Goal: Task Accomplishment & Management: Manage account settings

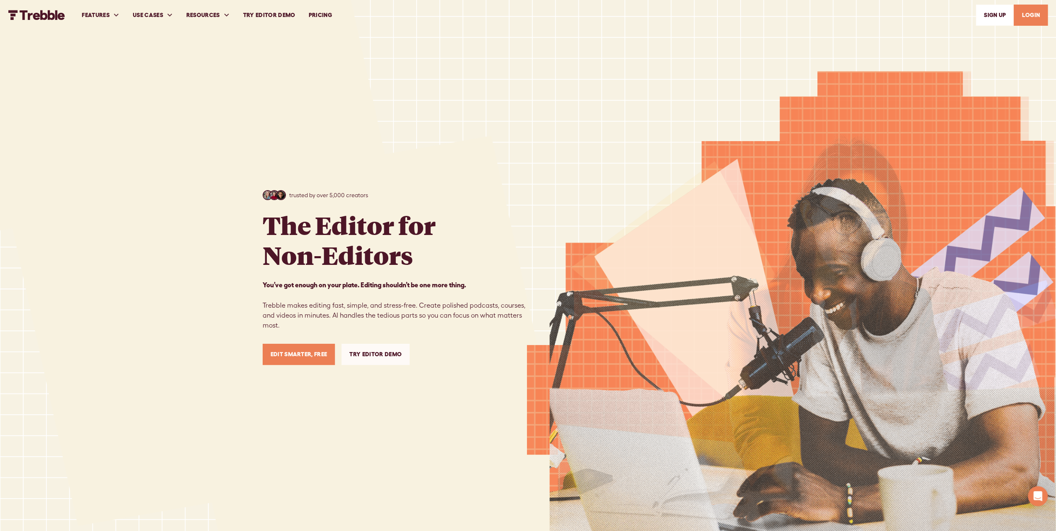
click at [1037, 16] on link "LOGIN" at bounding box center [1031, 15] width 34 height 21
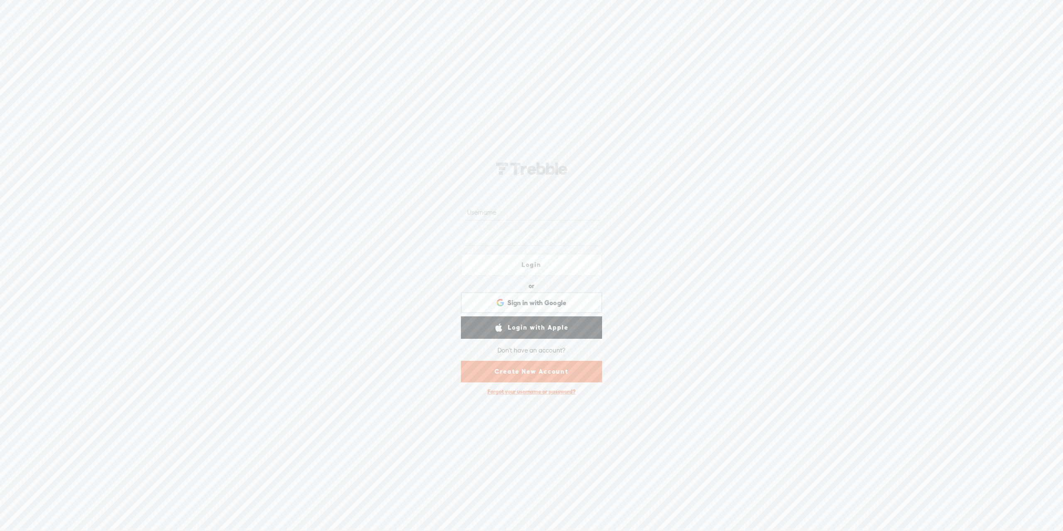
type input "Mushtaqosmani@hotmail.com"
click at [532, 267] on link "Login" at bounding box center [531, 265] width 141 height 22
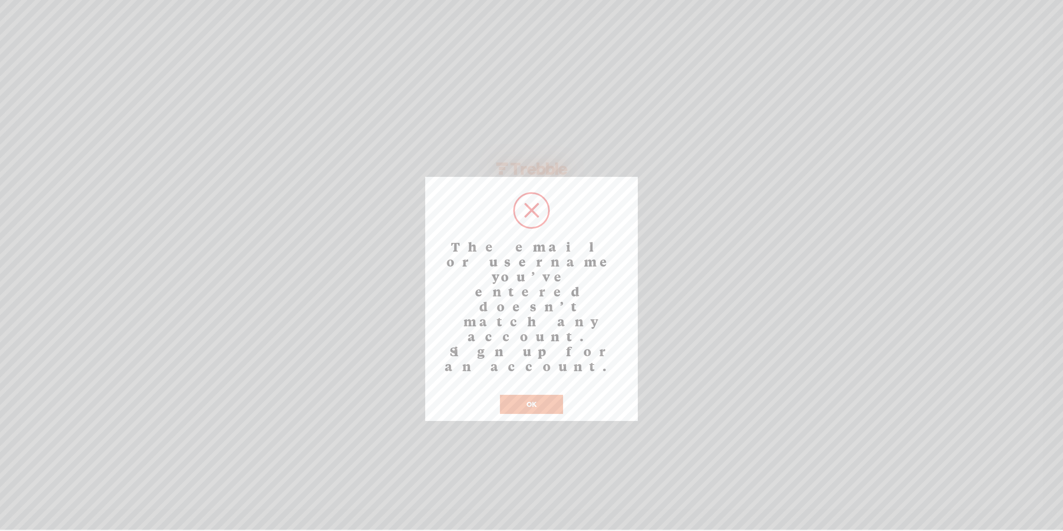
click at [532, 267] on h2 "The email or username you’ve entered doesn’t match any account. Sign up for an …" at bounding box center [531, 306] width 198 height 135
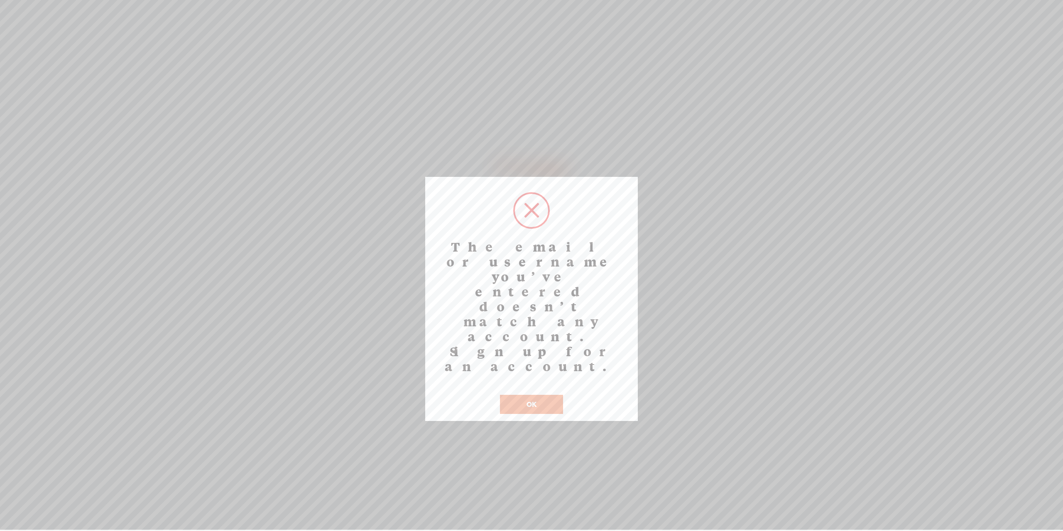
click at [532, 395] on button "OK" at bounding box center [531, 404] width 63 height 19
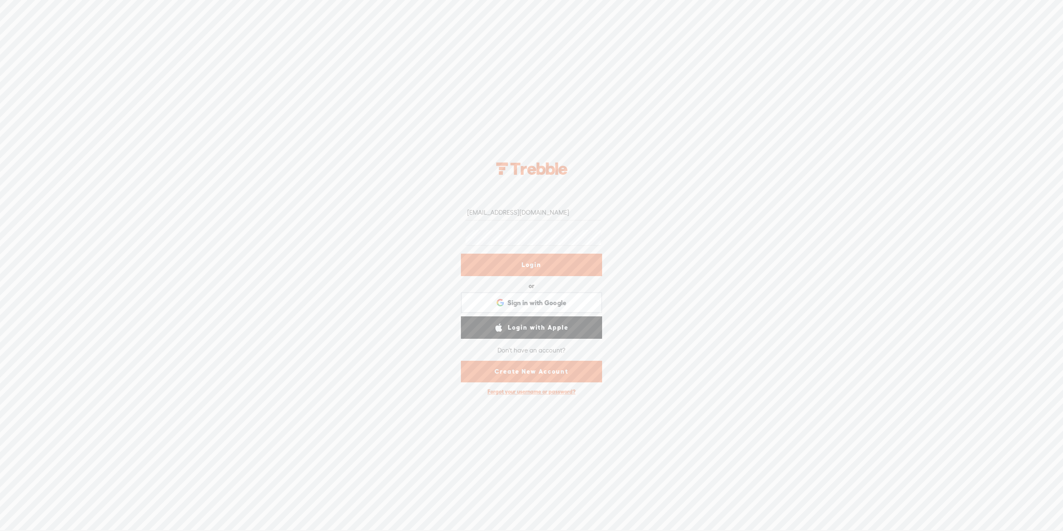
click at [520, 387] on div "Forgot your username or password?" at bounding box center [531, 391] width 96 height 15
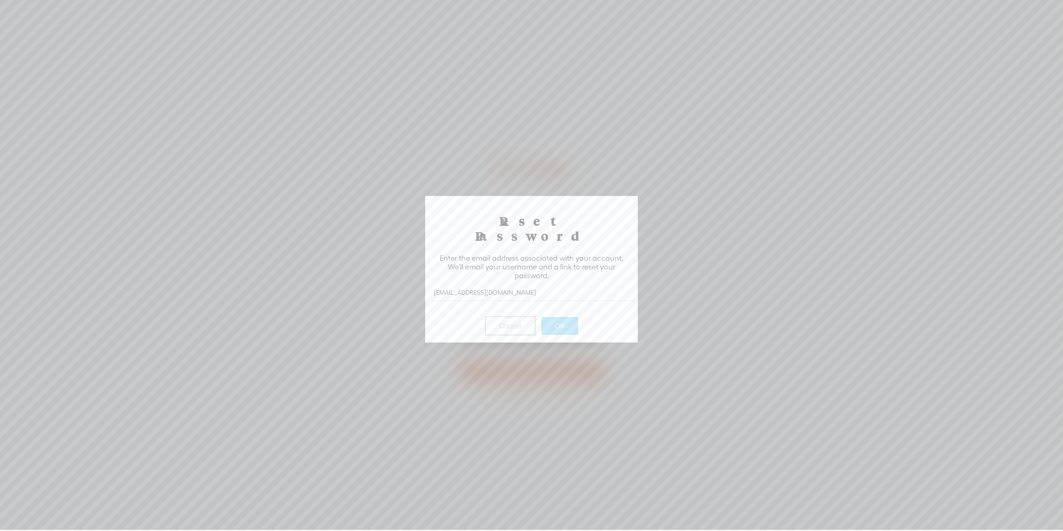
click at [438, 284] on input "Mushtaqosmani@hotmail.com" at bounding box center [533, 292] width 202 height 16
click at [545, 284] on input "mushtaqosmani@hotmail.com" at bounding box center [533, 292] width 202 height 16
click at [599, 311] on div "Cancel OK" at bounding box center [531, 321] width 198 height 30
click at [547, 317] on button "OK" at bounding box center [559, 325] width 37 height 17
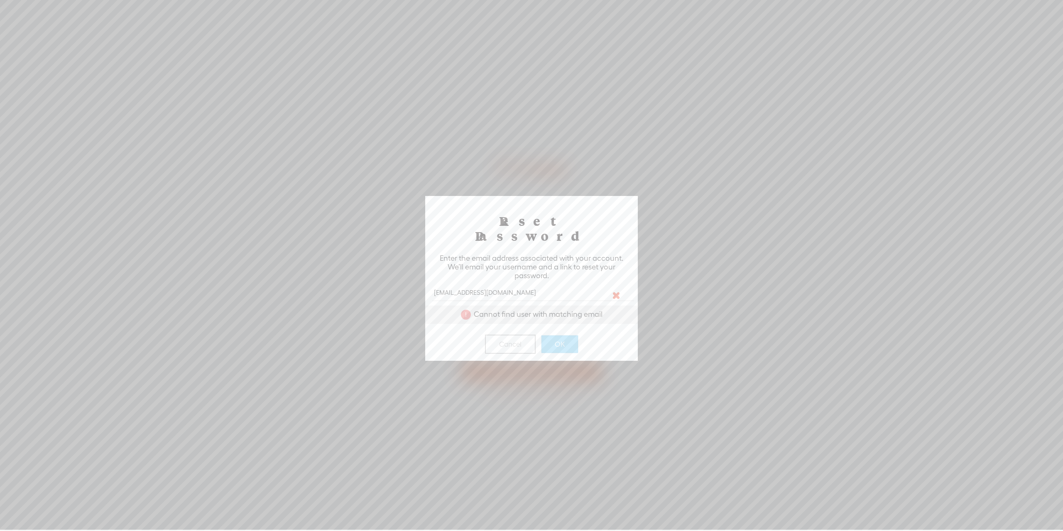
drag, startPoint x: 523, startPoint y: 278, endPoint x: 405, endPoint y: 266, distance: 118.5
click at [405, 266] on body "Hold on tight . . . Ctrl+M Mushtaqosmani@hotmail.com Login or Login with Facebo…" at bounding box center [531, 265] width 1063 height 530
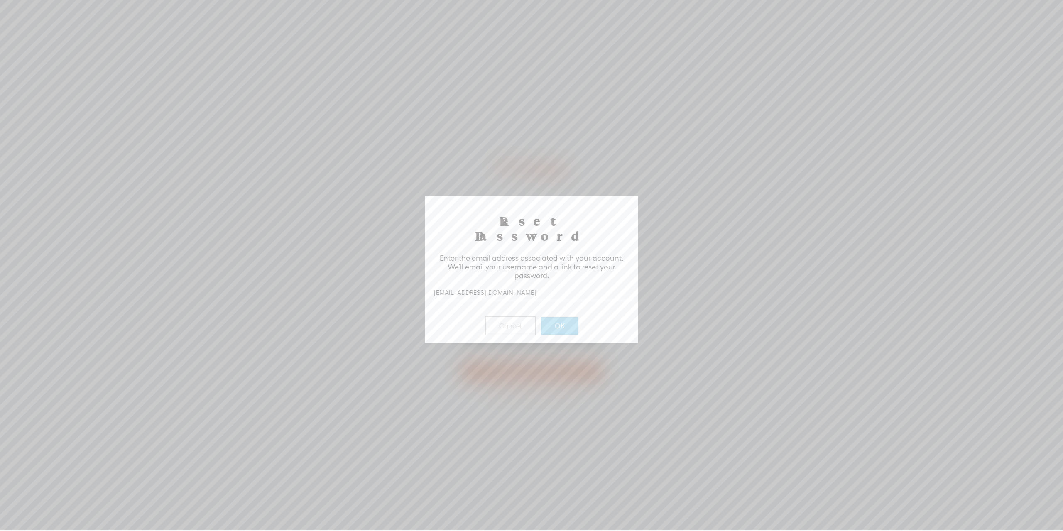
type input "workabuddy@gmail.com"
click at [545, 317] on button "OK" at bounding box center [559, 325] width 37 height 17
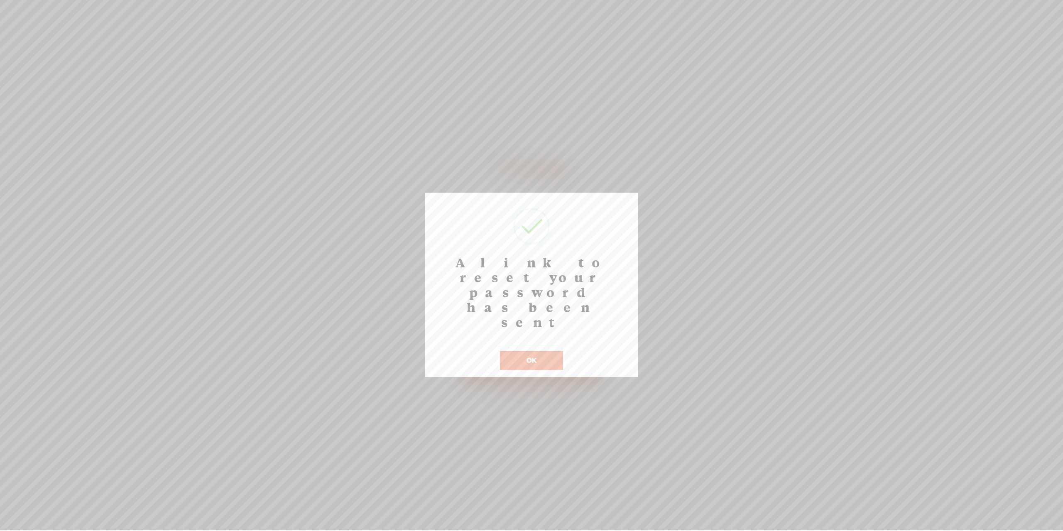
click at [534, 351] on button "OK" at bounding box center [531, 360] width 63 height 19
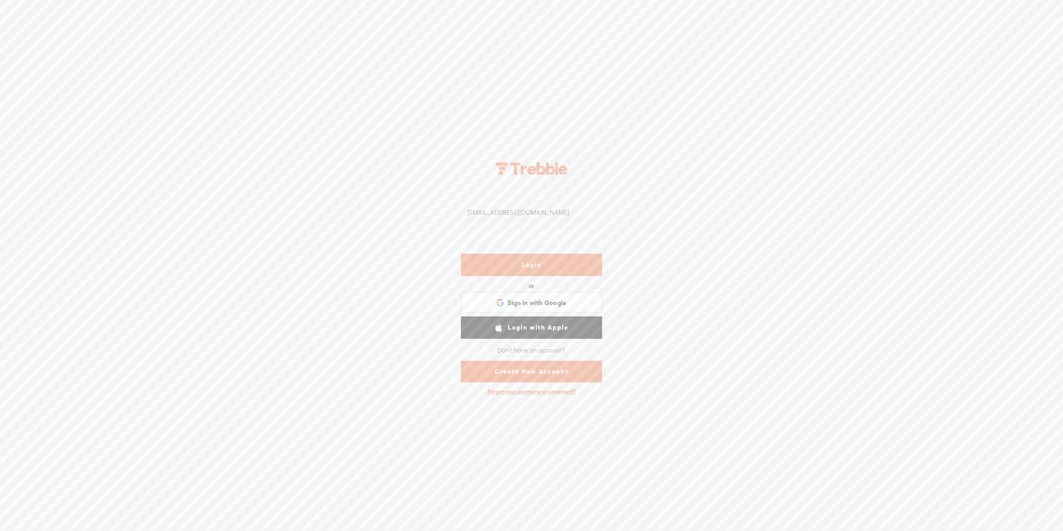
click at [547, 208] on input "Mushtaqosmani@hotmail.com" at bounding box center [532, 212] width 135 height 16
type input "workabuddy@gmail.com"
click at [477, 265] on link "Login" at bounding box center [531, 265] width 141 height 22
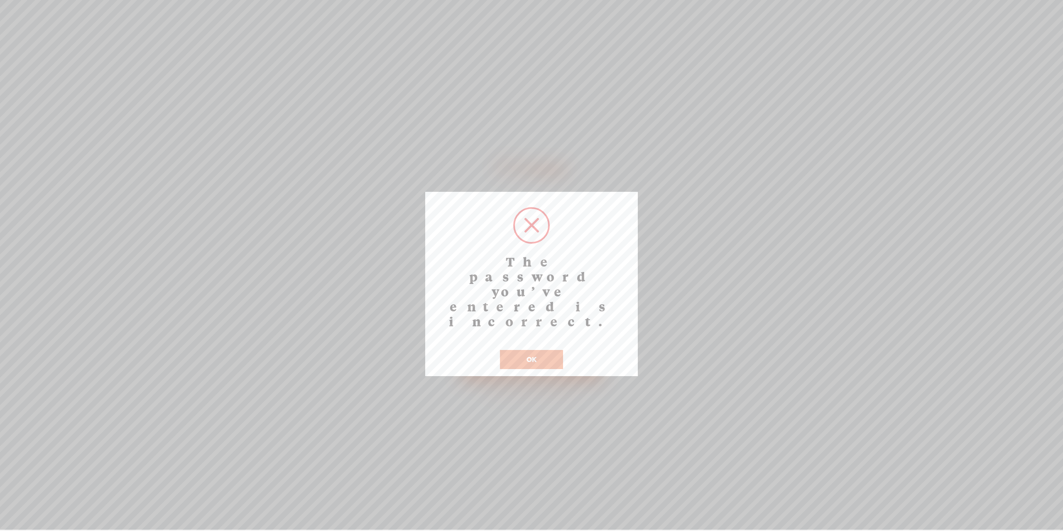
click at [528, 350] on button "OK" at bounding box center [531, 359] width 63 height 19
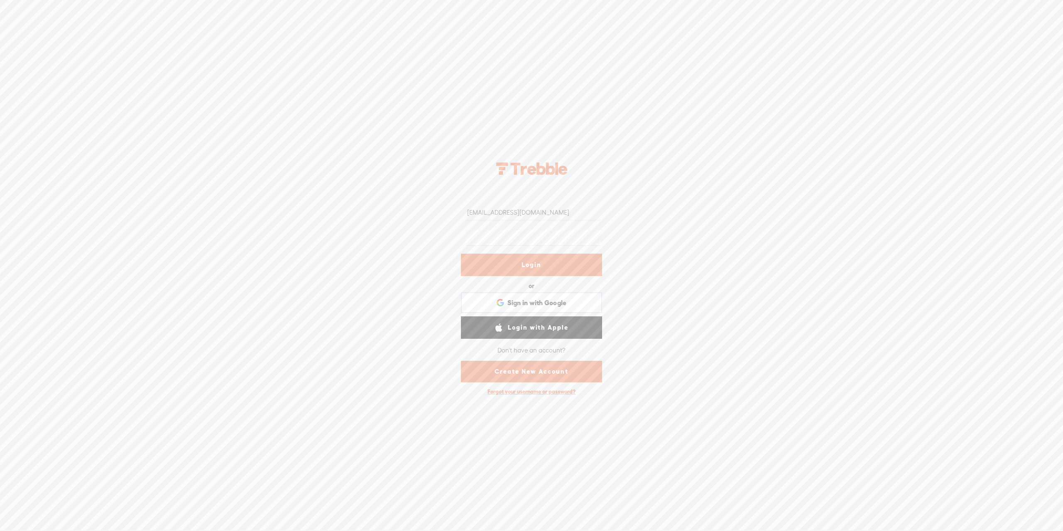
click at [361, 225] on div "workabuddy@gmail.com Login or Login with Facebook Sign in with Google Sign in w…" at bounding box center [531, 276] width 1063 height 509
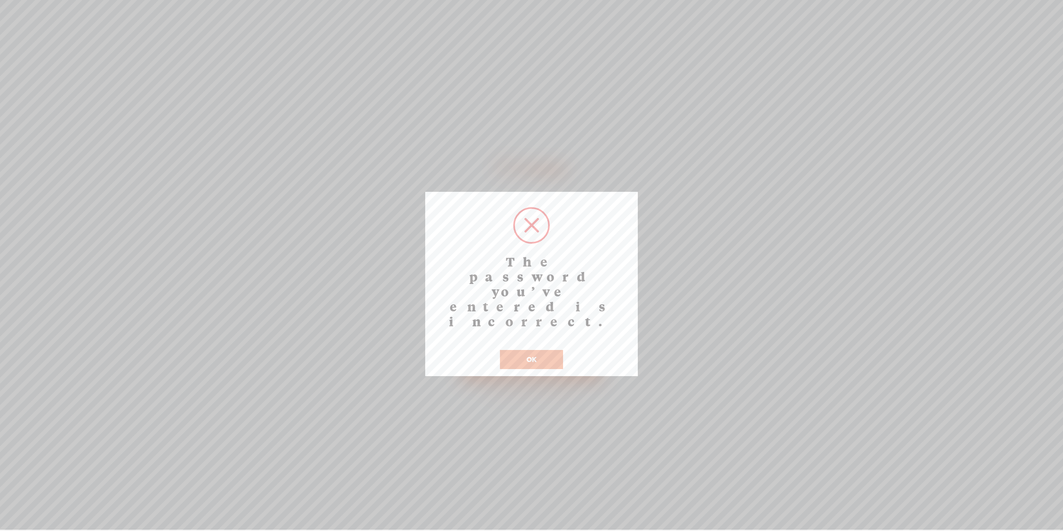
click at [492, 265] on h2 "The password you’ve entered is incorrect." at bounding box center [531, 291] width 198 height 75
click at [517, 350] on button "OK" at bounding box center [531, 359] width 63 height 19
